Goal: Transaction & Acquisition: Purchase product/service

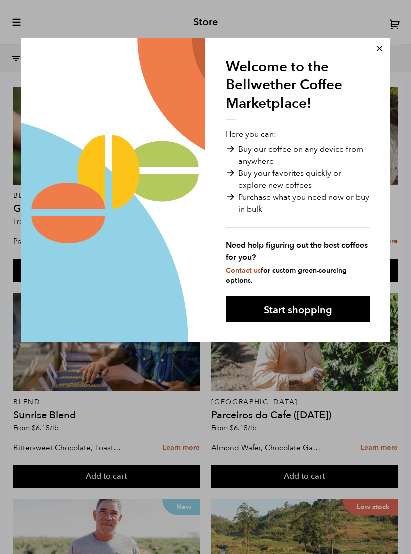
click at [322, 300] on button "Start shopping" at bounding box center [297, 309] width 145 height 26
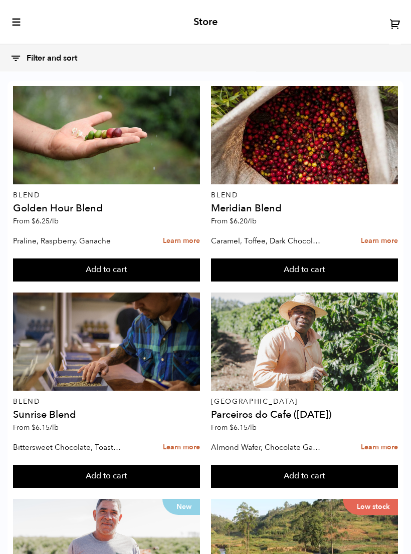
scroll to position [8, 0]
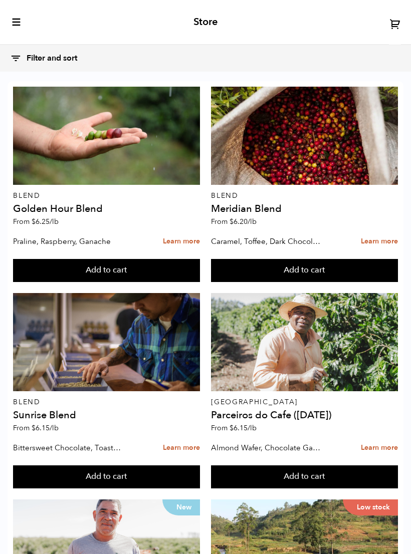
click at [43, 348] on div at bounding box center [106, 342] width 187 height 98
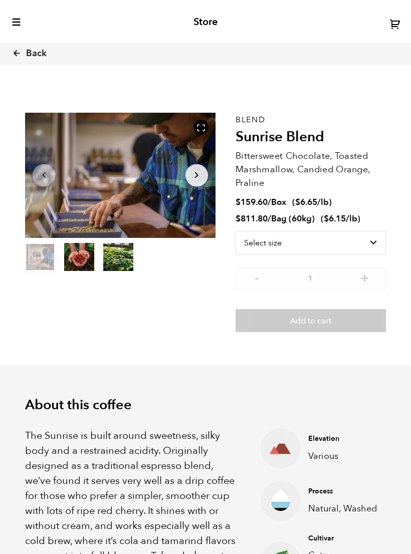
scroll to position [371, 335]
click at [364, 239] on select "Select size Bag (60kg) (132 lbs) Box (24 lbs)" at bounding box center [310, 243] width 150 height 24
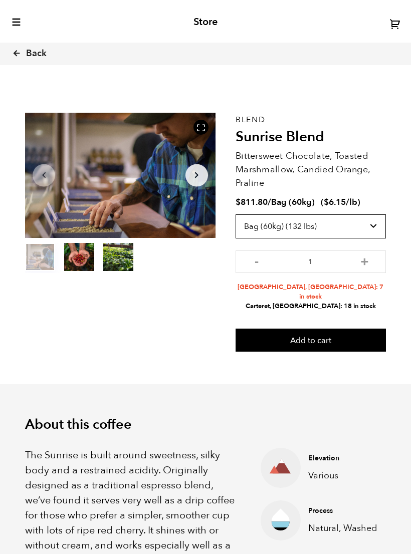
click at [358, 224] on select "Select size Bag (60kg) (132 lbs) Box (24 lbs)" at bounding box center [310, 226] width 150 height 24
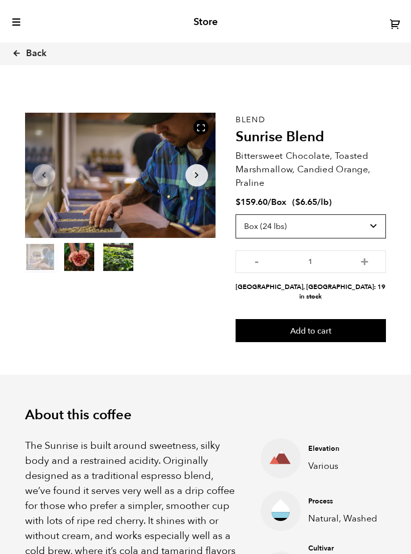
click at [367, 219] on select "Select size Bag (60kg) (132 lbs) Box (24 lbs)" at bounding box center [310, 226] width 150 height 24
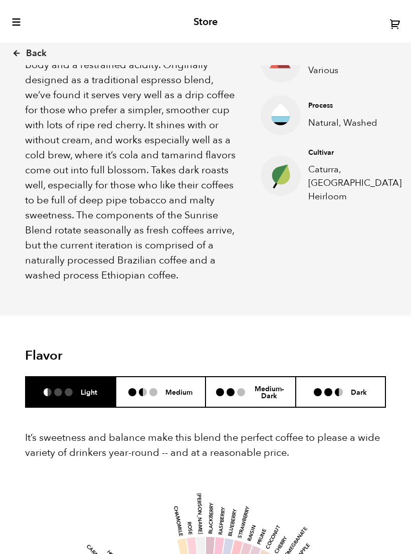
scroll to position [397, 0]
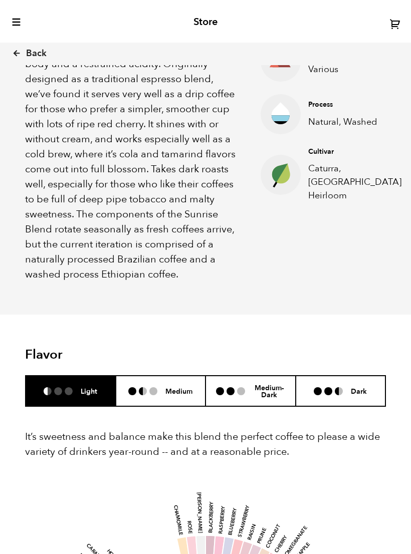
click at [243, 385] on div "Medium-Dark" at bounding box center [250, 391] width 69 height 16
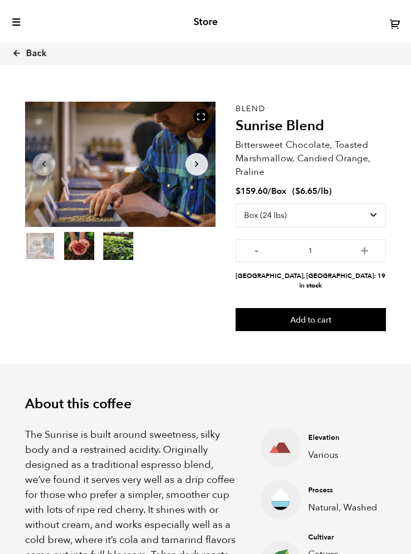
scroll to position [0, 0]
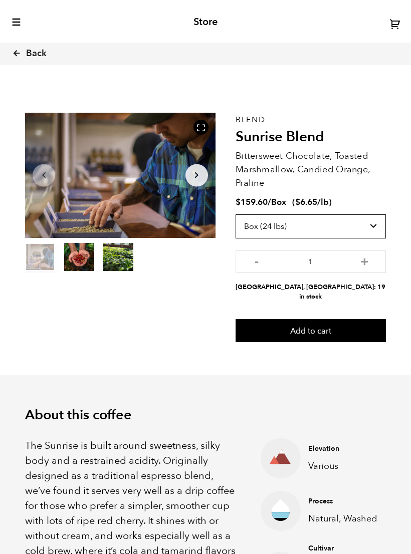
click at [356, 222] on select "Select size Bag (60kg) (132 lbs) Box (24 lbs)" at bounding box center [310, 226] width 150 height 24
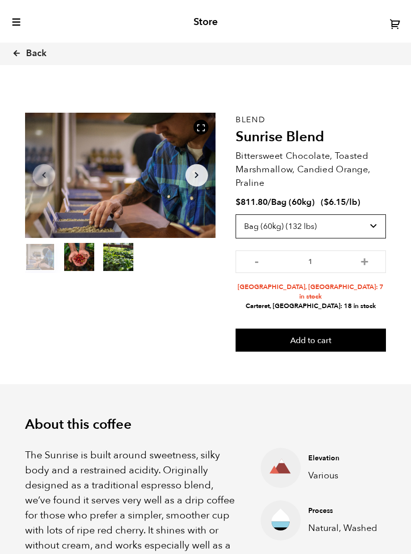
click at [348, 224] on select "Select size Bag (60kg) (132 lbs) Box (24 lbs)" at bounding box center [310, 226] width 150 height 24
select select "box"
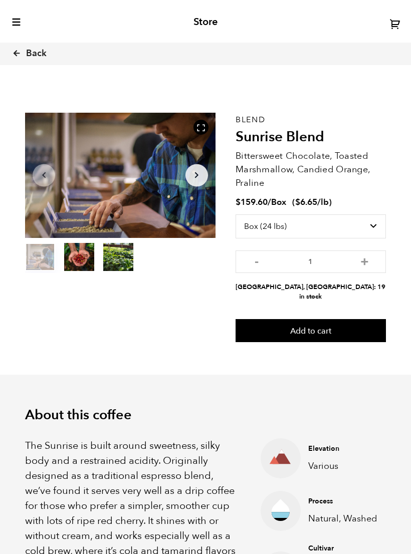
click at [28, 52] on span "Back" at bounding box center [36, 54] width 21 height 12
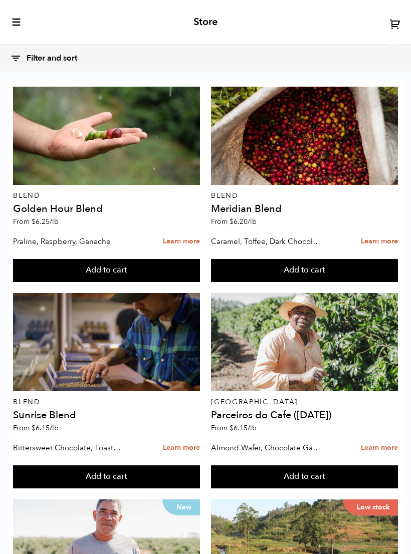
scroll to position [1382, 0]
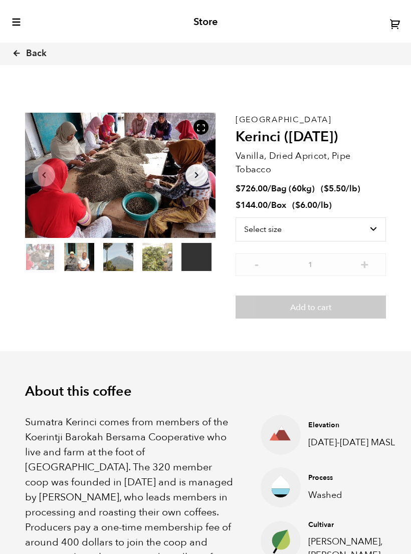
scroll to position [371, 335]
click at [348, 231] on select "Select size Bag (60kg) (132 lbs) Box (24 lbs)" at bounding box center [310, 229] width 150 height 24
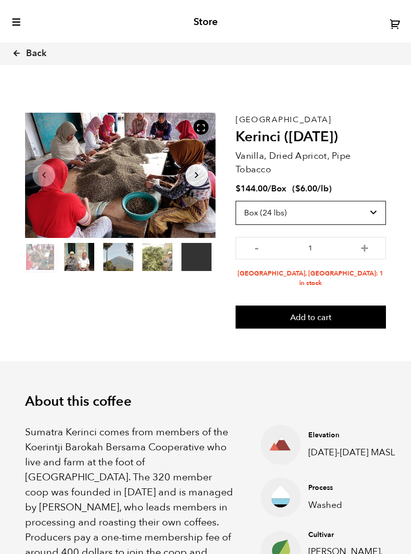
click at [361, 210] on select "Select size Bag (60kg) (132 lbs) Box (24 lbs)" at bounding box center [310, 213] width 150 height 24
click at [370, 206] on select "Select size Bag (60kg) (132 lbs) Box (24 lbs)" at bounding box center [310, 213] width 150 height 24
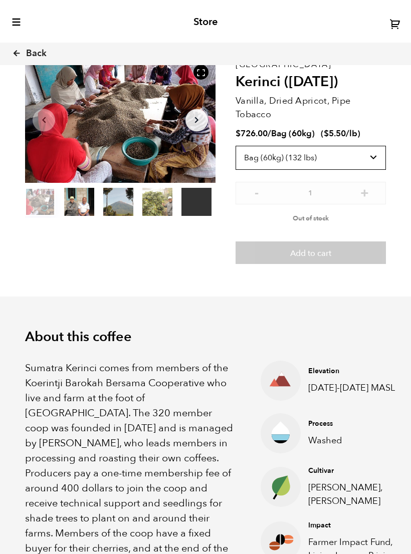
scroll to position [0, 0]
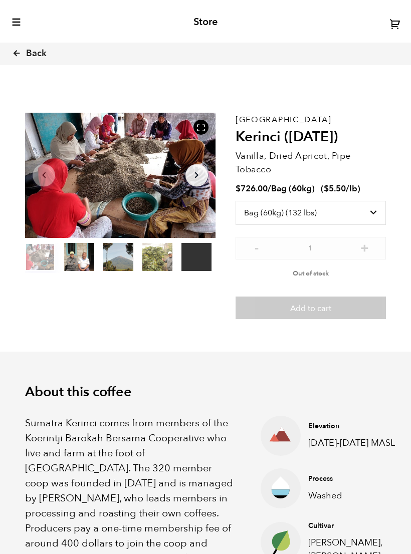
click at [77, 255] on button "item 1" at bounding box center [79, 259] width 30 height 28
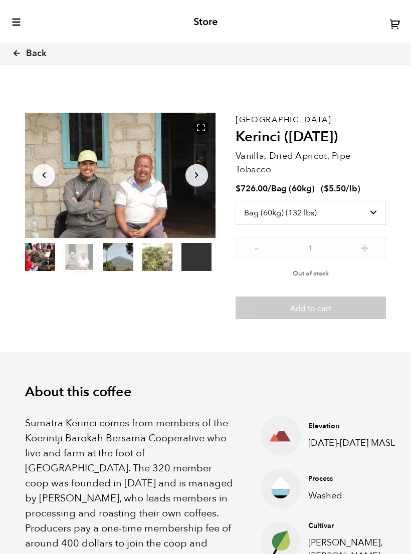
click at [112, 259] on button "item 2" at bounding box center [118, 259] width 30 height 28
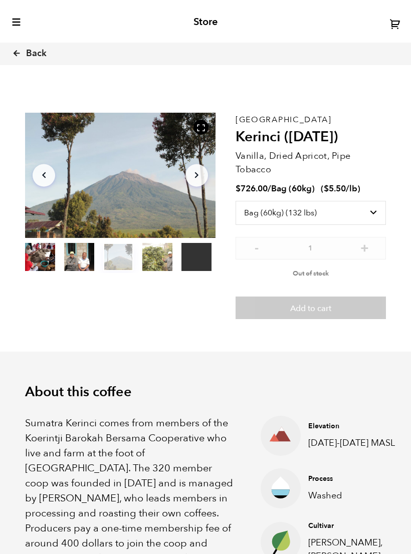
click at [79, 253] on button "item 1" at bounding box center [79, 259] width 30 height 28
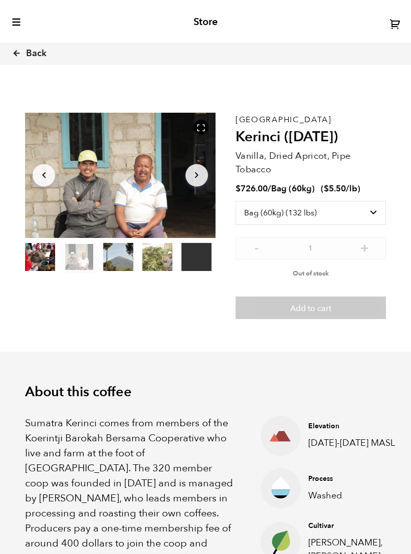
click at [45, 259] on button "item 0" at bounding box center [40, 259] width 30 height 28
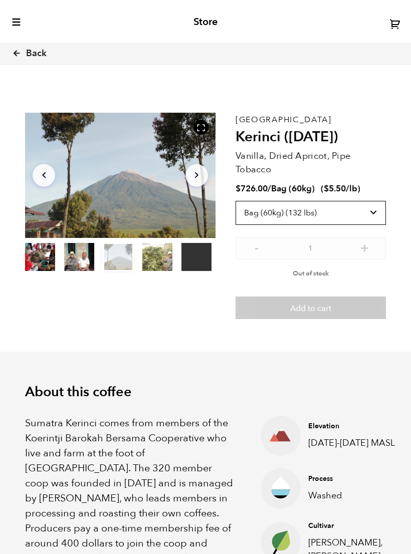
click at [351, 202] on select "Select size Bag (60kg) (132 lbs) Box (24 lbs)" at bounding box center [310, 213] width 150 height 24
click at [352, 215] on select "Select size Bag (60kg) (132 lbs) Box (24 lbs)" at bounding box center [310, 213] width 150 height 24
click at [366, 214] on select "Select size Bag (60kg) (132 lbs) Box (24 lbs)" at bounding box center [310, 213] width 150 height 24
select select "box"
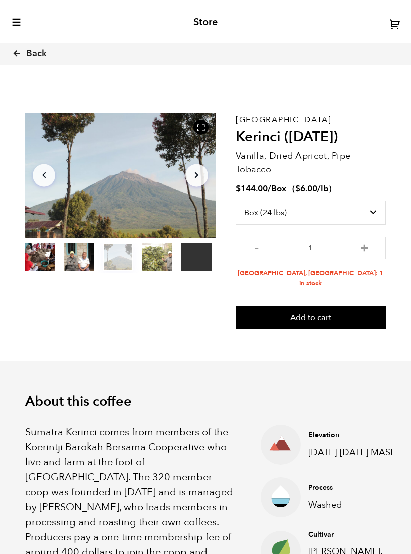
click at [33, 48] on span "Back" at bounding box center [36, 54] width 21 height 12
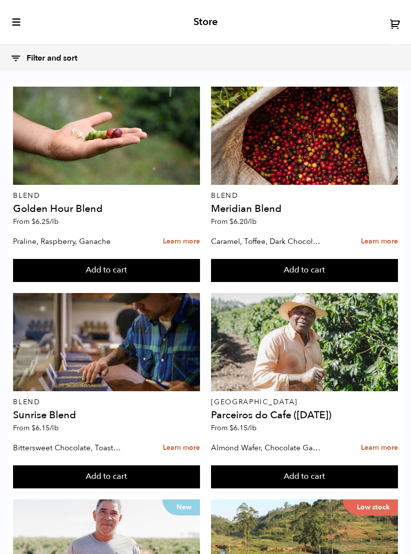
click at [134, 545] on div "New" at bounding box center [106, 548] width 187 height 98
click at [12, 26] on icon "toggle-mobile-menu" at bounding box center [17, 22] width 10 height 10
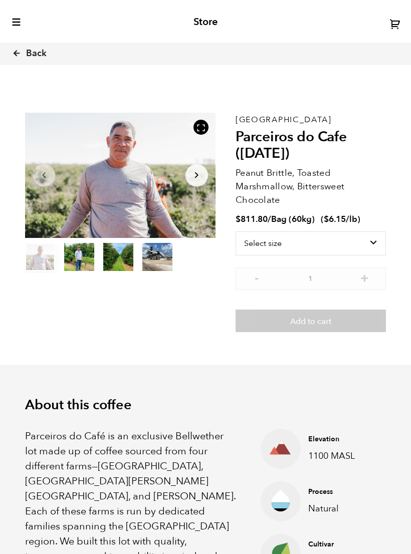
click at [44, 54] on span "Back" at bounding box center [36, 54] width 21 height 12
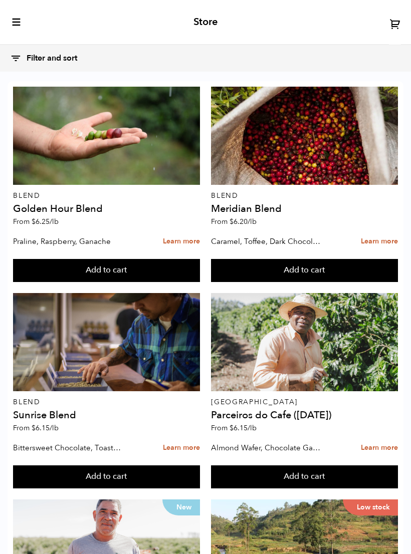
click at [19, 22] on icon "toggle-mobile-menu" at bounding box center [17, 22] width 10 height 10
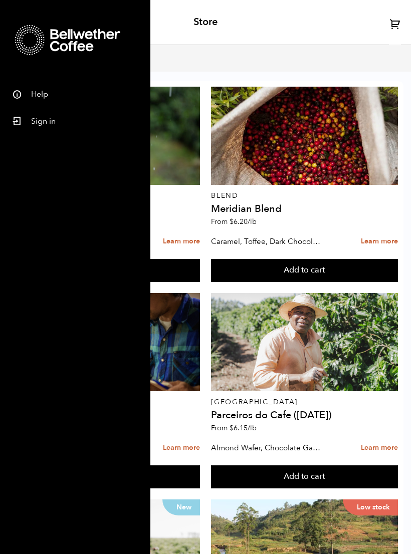
click at [212, 129] on div at bounding box center [304, 136] width 187 height 98
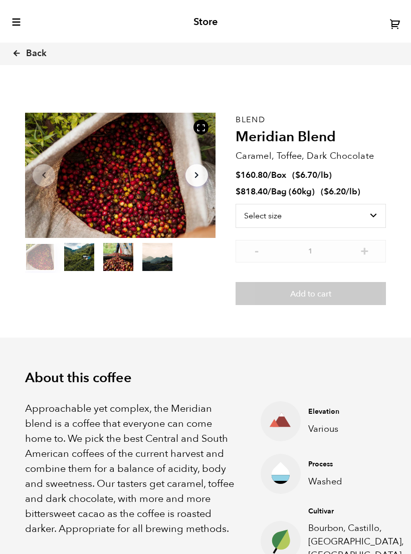
click at [35, 49] on span "Back" at bounding box center [36, 54] width 21 height 12
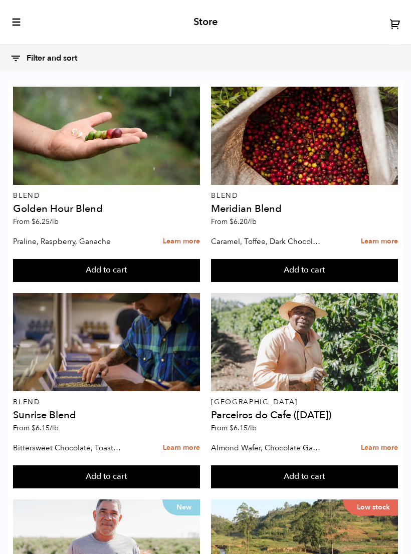
scroll to position [1364, 0]
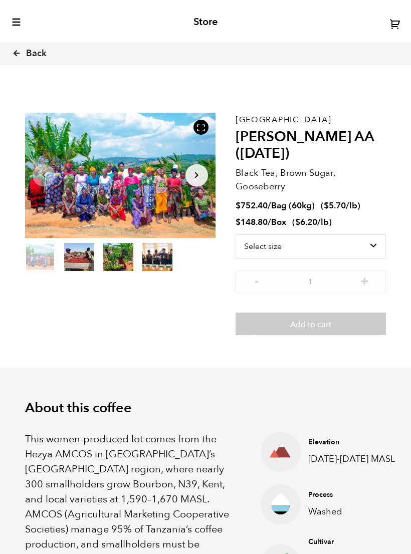
click at [21, 49] on icon at bounding box center [16, 53] width 9 height 9
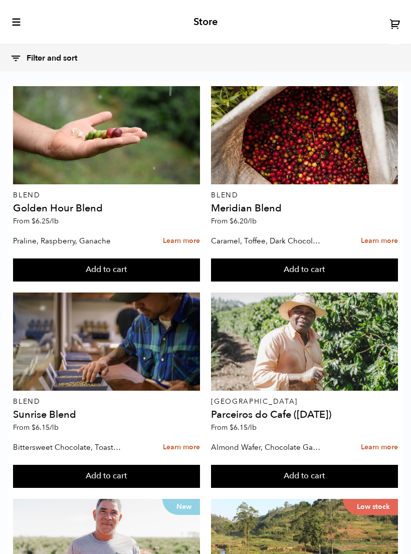
scroll to position [654, 0]
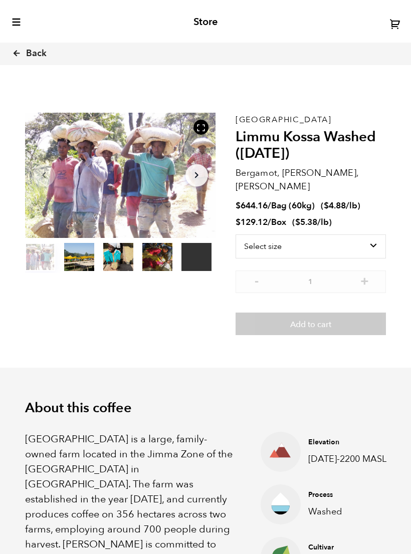
scroll to position [371, 335]
click at [84, 251] on button "item 1" at bounding box center [79, 259] width 30 height 28
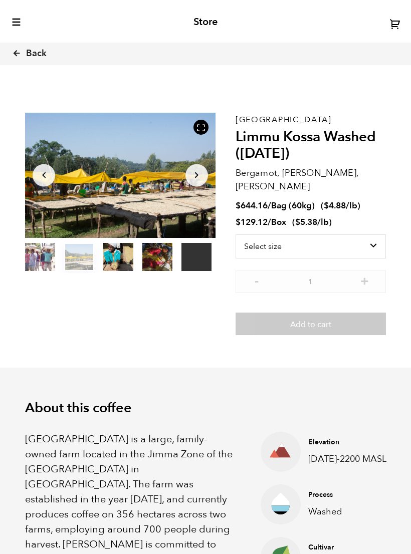
click at [113, 251] on button "item 2" at bounding box center [118, 259] width 30 height 28
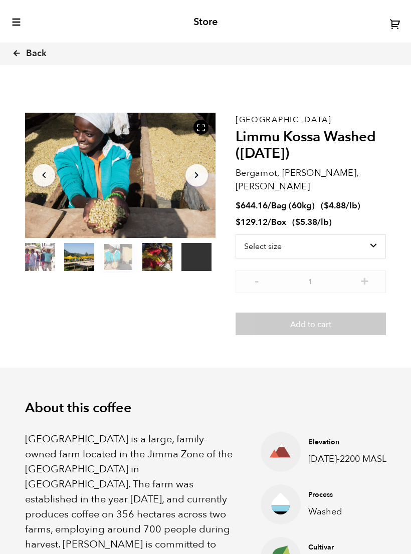
click at [153, 254] on button "item 3" at bounding box center [157, 259] width 30 height 28
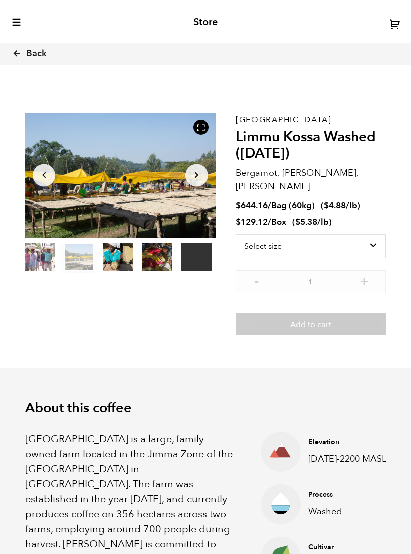
click at [191, 251] on button "item 4" at bounding box center [196, 259] width 30 height 28
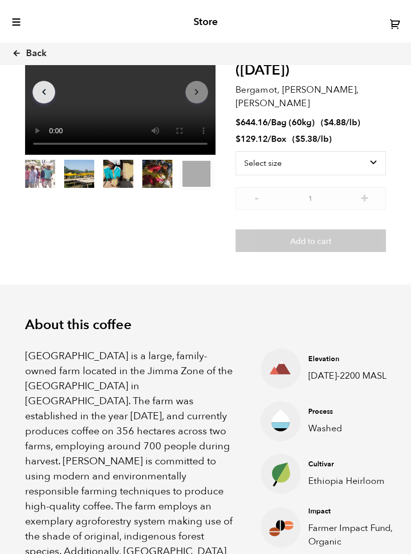
scroll to position [0, 0]
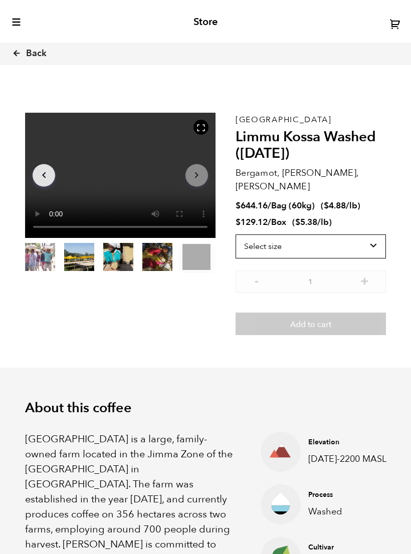
click at [350, 243] on select "Select size Bag (60kg) (132 lbs) Box (24 lbs)" at bounding box center [310, 246] width 150 height 24
select select "bag-3"
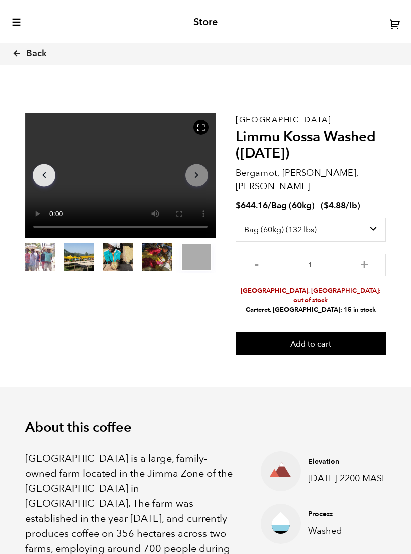
click at [20, 56] on icon at bounding box center [16, 53] width 9 height 9
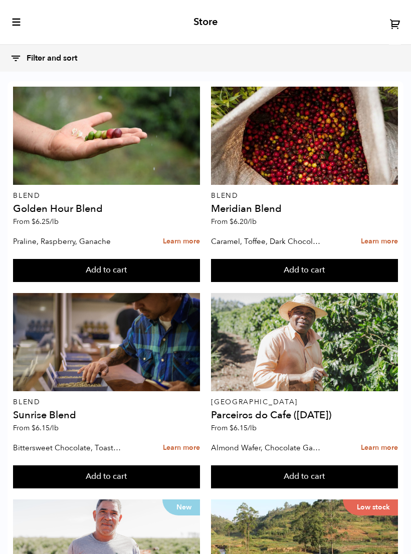
click at [20, 19] on icon "toggle-mobile-menu" at bounding box center [17, 22] width 10 height 10
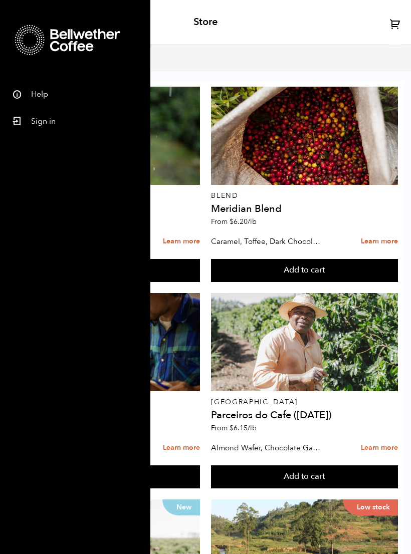
click at [222, 218] on span "From $ 6.20 /lb" at bounding box center [234, 222] width 46 height 10
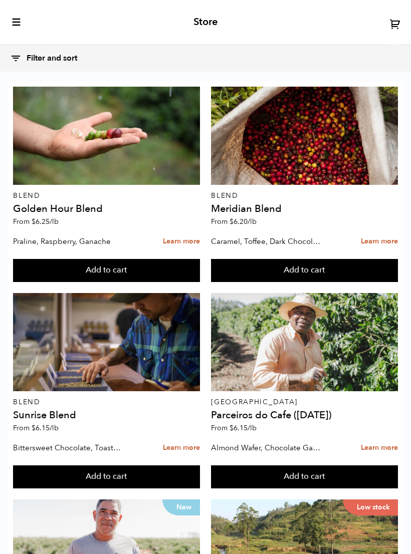
click at [52, 65] on button "Filter and sort" at bounding box center [48, 59] width 77 height 22
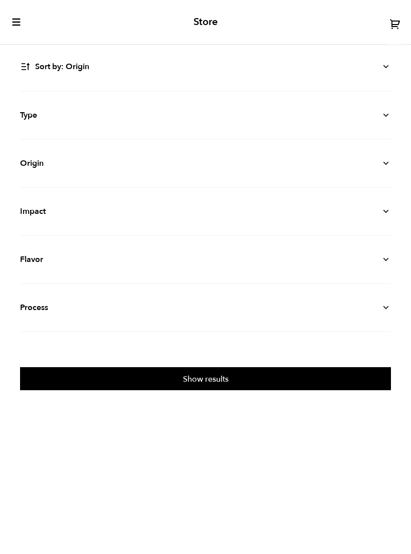
click at [169, 104] on details "Type Blend Single Origin Decaf Seasonal Year Round" at bounding box center [205, 116] width 371 height 48
click at [177, 164] on p "Origin" at bounding box center [205, 163] width 371 height 12
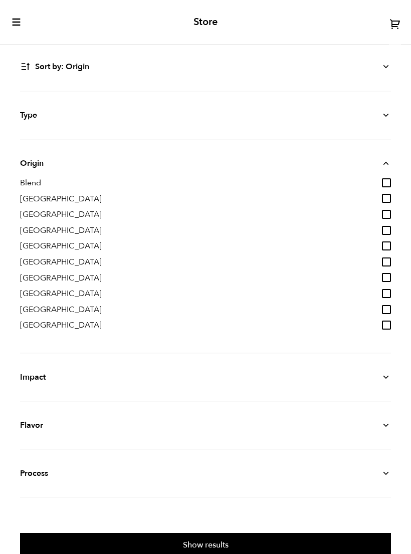
scroll to position [45, 0]
click at [356, 109] on p "Type" at bounding box center [205, 115] width 371 height 12
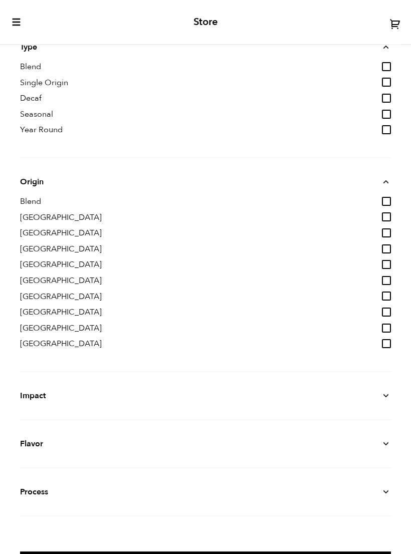
click at [178, 392] on p "Impact" at bounding box center [205, 396] width 371 height 12
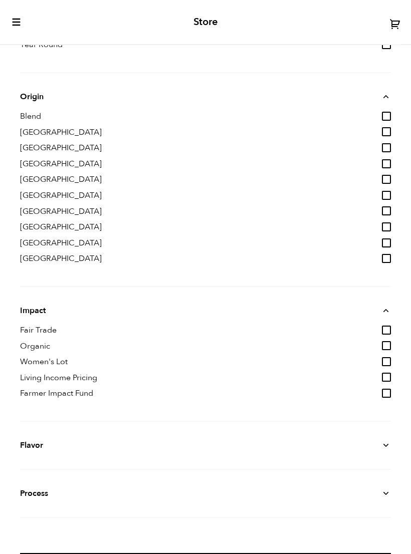
scroll to position [83, 0]
click at [378, 439] on p "Flavor" at bounding box center [205, 445] width 371 height 12
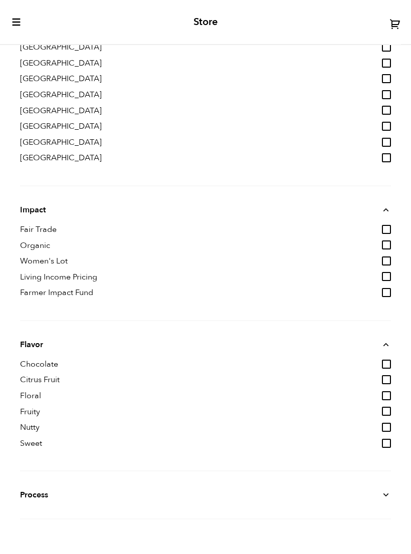
click at [386, 491] on icon at bounding box center [386, 495] width 10 height 10
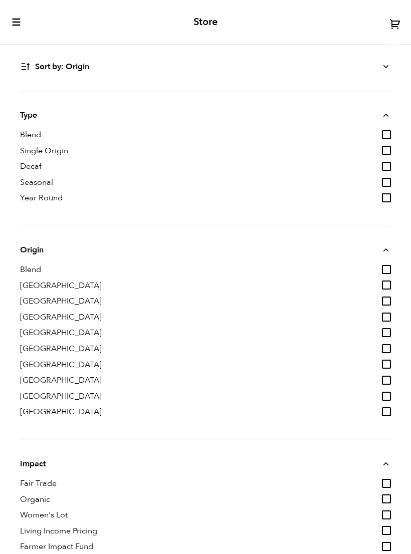
scroll to position [0, 0]
click at [10, 6] on div "Store" at bounding box center [205, 22] width 411 height 45
click at [18, 20] on icon "toggle-mobile-menu" at bounding box center [17, 22] width 10 height 10
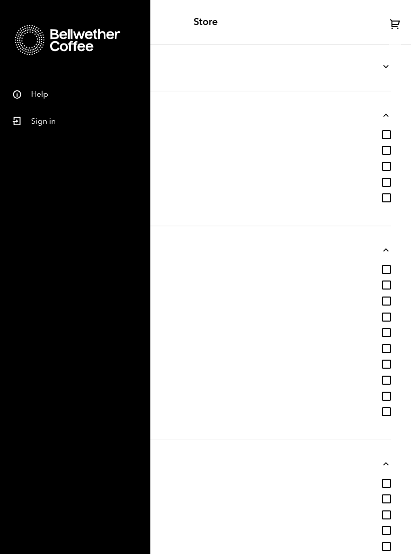
click at [46, 125] on link "Sign in" at bounding box center [75, 119] width 150 height 27
